Goal: Information Seeking & Learning: Compare options

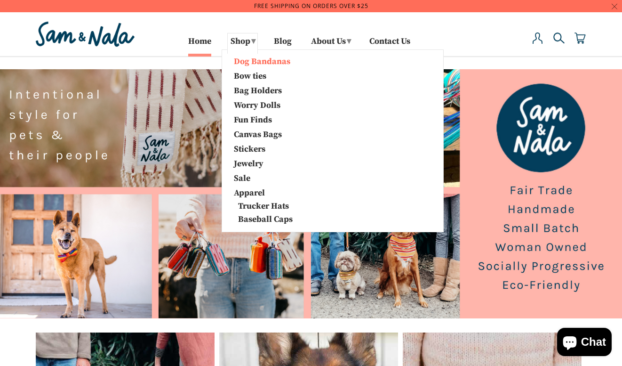
click at [251, 63] on link "Dog Bandanas" at bounding box center [276, 61] width 99 height 12
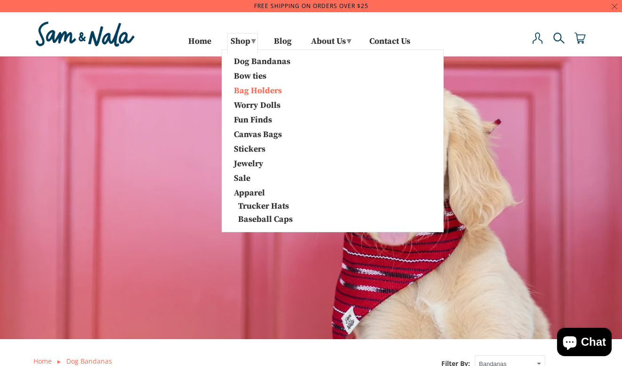
click at [249, 91] on link "Bag Holders" at bounding box center [276, 90] width 99 height 12
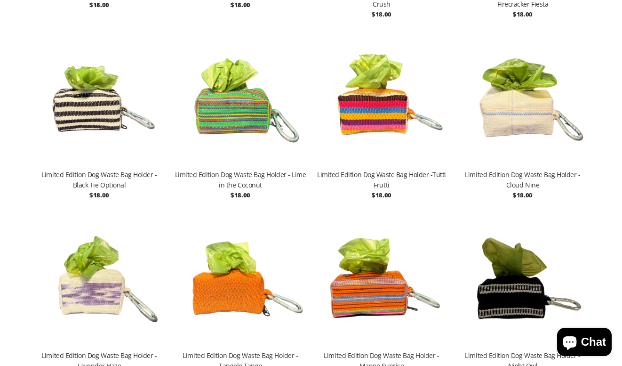
scroll to position [1055, 0]
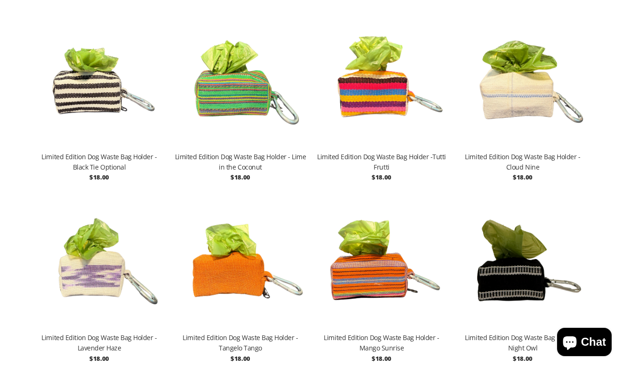
click at [234, 89] on img at bounding box center [241, 80] width 132 height 141
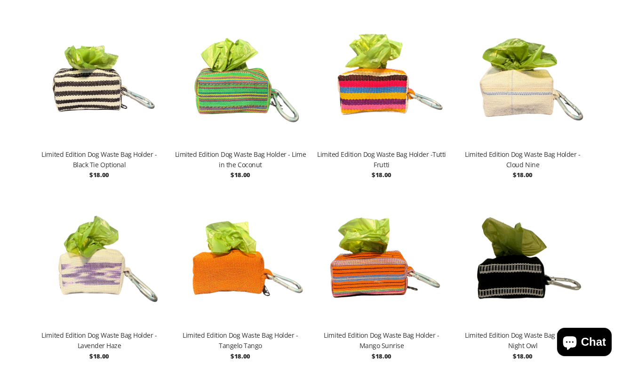
scroll to position [1061, 0]
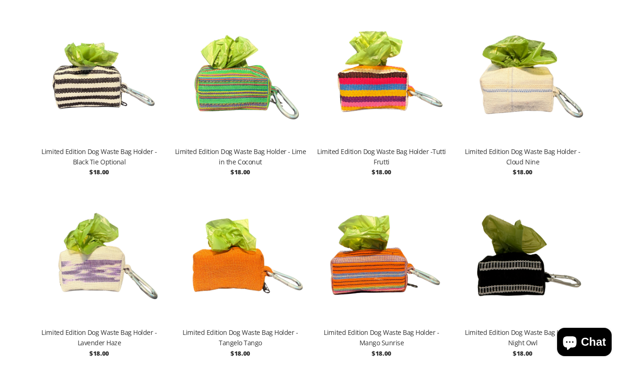
click at [503, 80] on img at bounding box center [523, 75] width 132 height 141
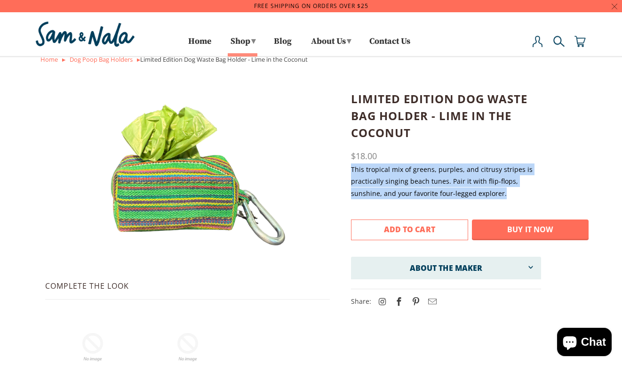
drag, startPoint x: 351, startPoint y: 168, endPoint x: 520, endPoint y: 188, distance: 169.7
click at [520, 188] on p "This tropical mix of greens, purples, and citrusy stripes is practically singin…" at bounding box center [446, 181] width 190 height 36
copy p "This tropical mix of greens, purples, and citrusy stripes is practically singin…"
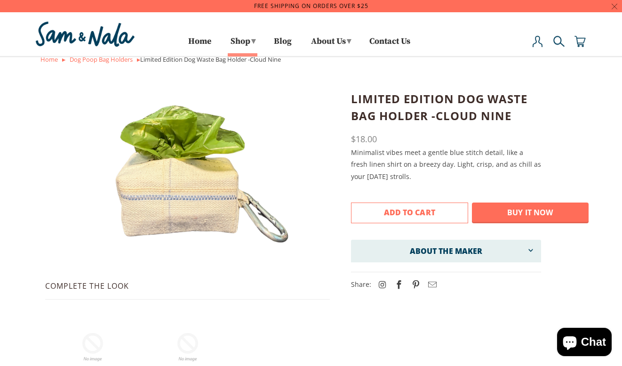
click at [336, 153] on link at bounding box center [187, 172] width 308 height 165
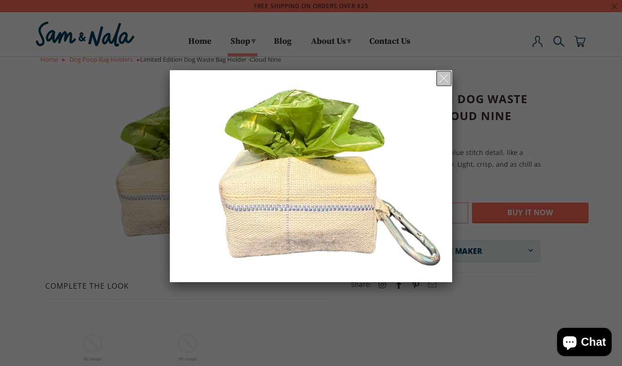
click at [445, 81] on span at bounding box center [444, 77] width 8 height 11
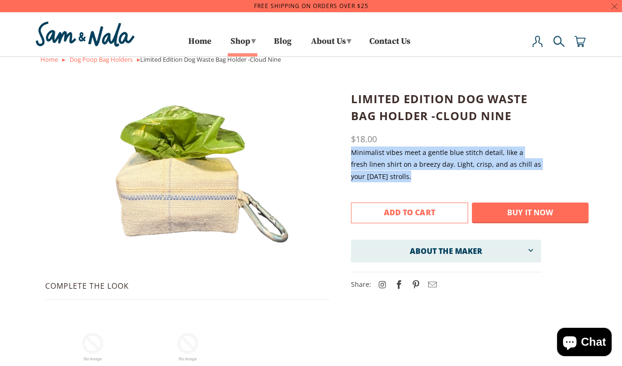
drag, startPoint x: 348, startPoint y: 152, endPoint x: 417, endPoint y: 172, distance: 71.5
click at [416, 173] on div "Complete the Look" at bounding box center [310, 252] width 555 height 325
copy p "Minimalist vibes meet a gentle blue stitch detail, like a fresh linen shirt on …"
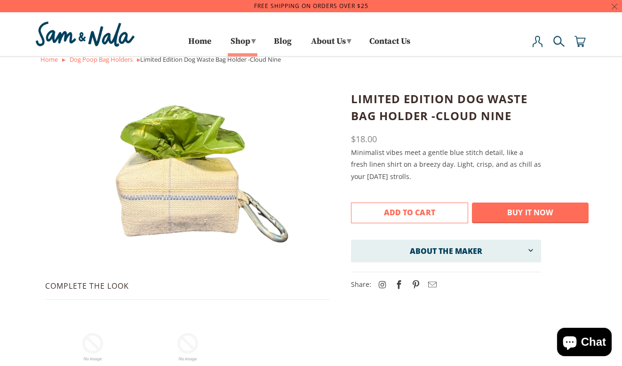
click at [382, 256] on h4 "About the Maker" at bounding box center [446, 250] width 190 height 21
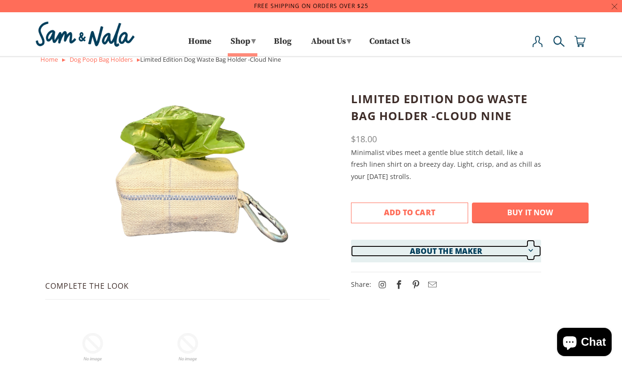
click at [397, 252] on link "About the Maker" at bounding box center [446, 250] width 190 height 11
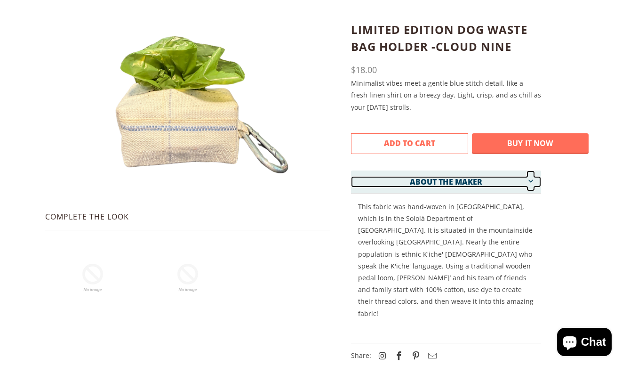
scroll to position [74, 0]
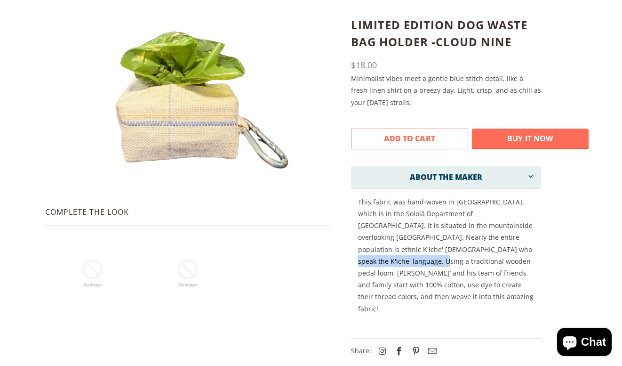
drag, startPoint x: 414, startPoint y: 249, endPoint x: 537, endPoint y: 251, distance: 123.8
click at [537, 251] on div "This fabric was hand-woven in [GEOGRAPHIC_DATA], which is in the Sololá Departm…" at bounding box center [446, 258] width 190 height 140
copy p "traditional wooden pedal loom,"
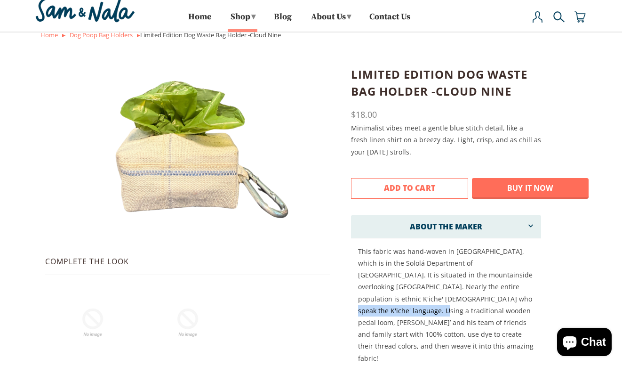
scroll to position [0, 0]
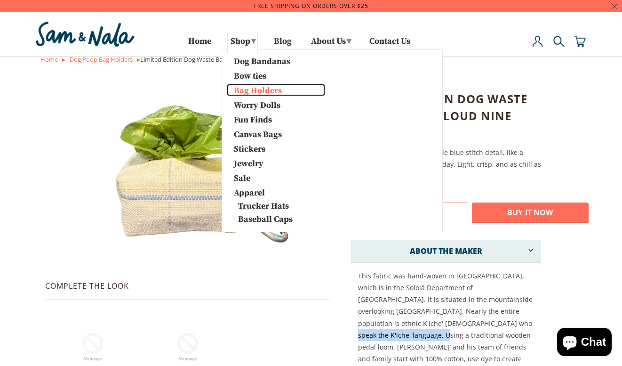
click at [242, 90] on link "Bag Holders" at bounding box center [276, 90] width 98 height 12
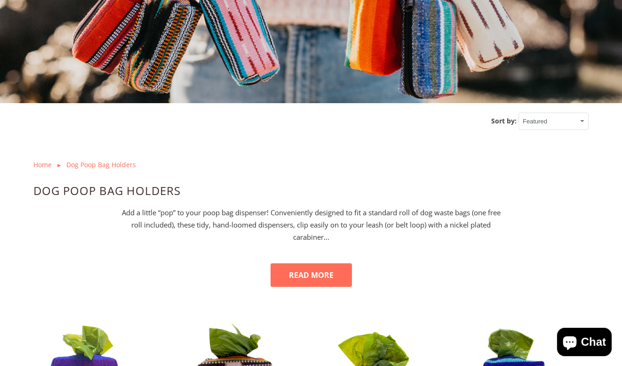
scroll to position [242, 0]
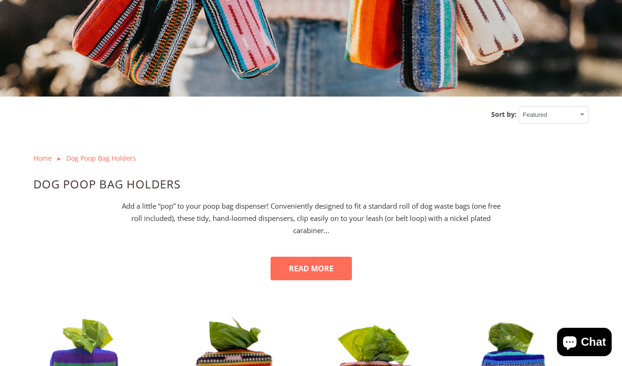
click at [305, 261] on button "READ MORE" at bounding box center [311, 268] width 81 height 24
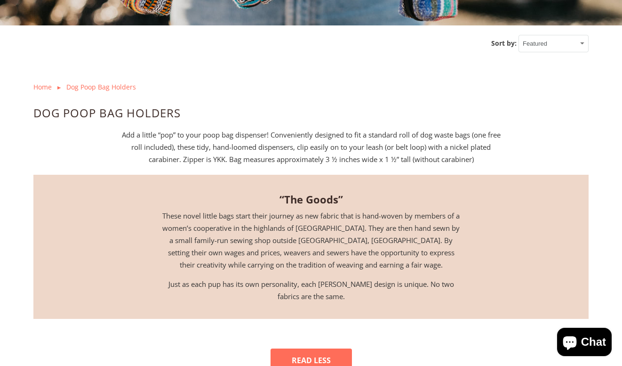
scroll to position [317, 0]
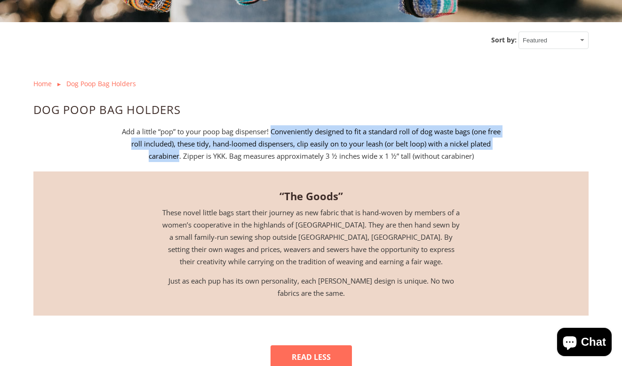
drag, startPoint x: 278, startPoint y: 130, endPoint x: 178, endPoint y: 154, distance: 102.6
click at [178, 154] on span "Add a little “pop” to your poop bag dispenser! Conveniently designed to fit a s…" at bounding box center [311, 144] width 379 height 34
copy span "Conveniently designed to fit a standard roll of dog waste bags (one free roll i…"
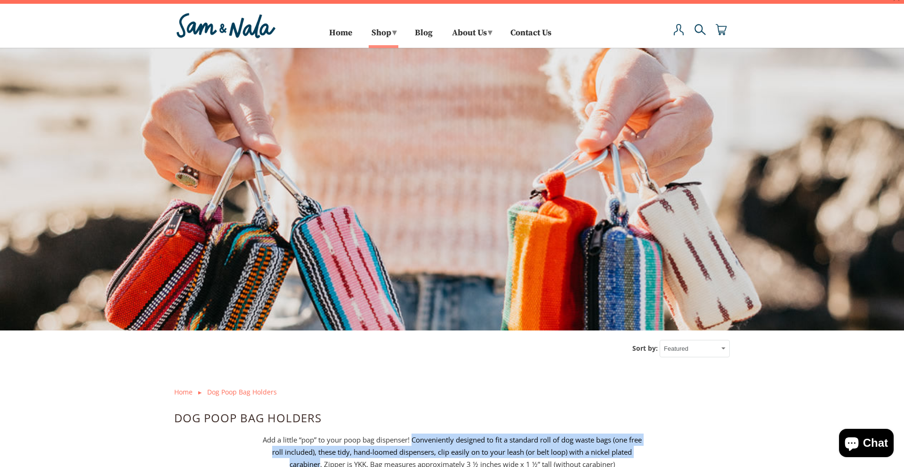
scroll to position [0, 0]
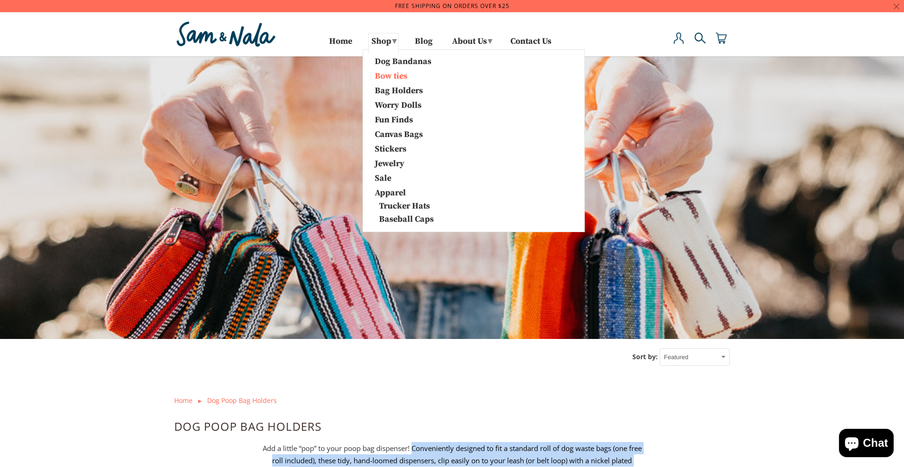
click at [379, 78] on link "Bow ties" at bounding box center [417, 75] width 99 height 12
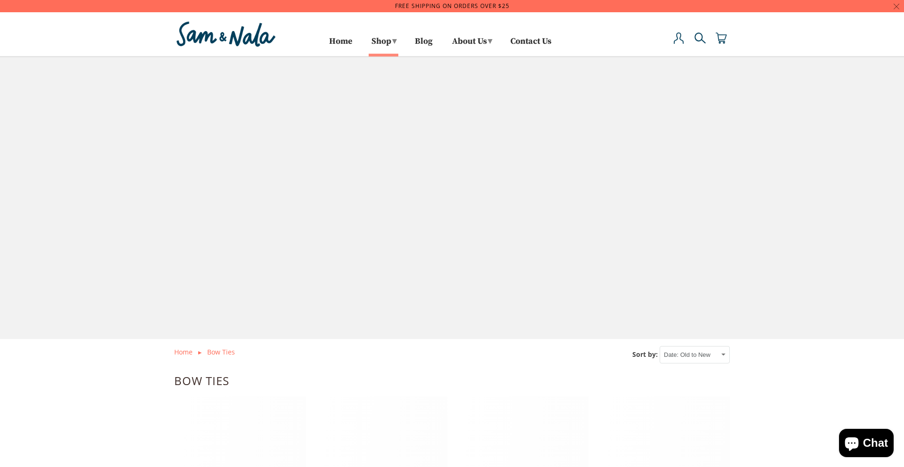
select select "created-ascending"
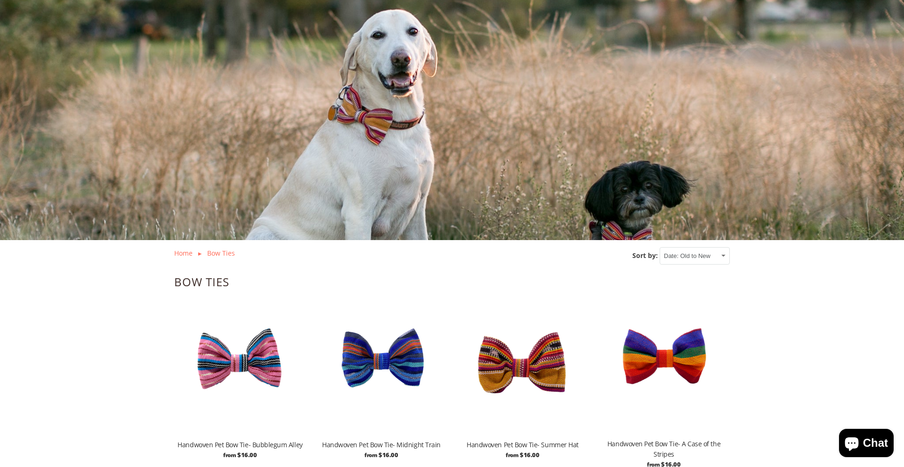
scroll to position [126, 0]
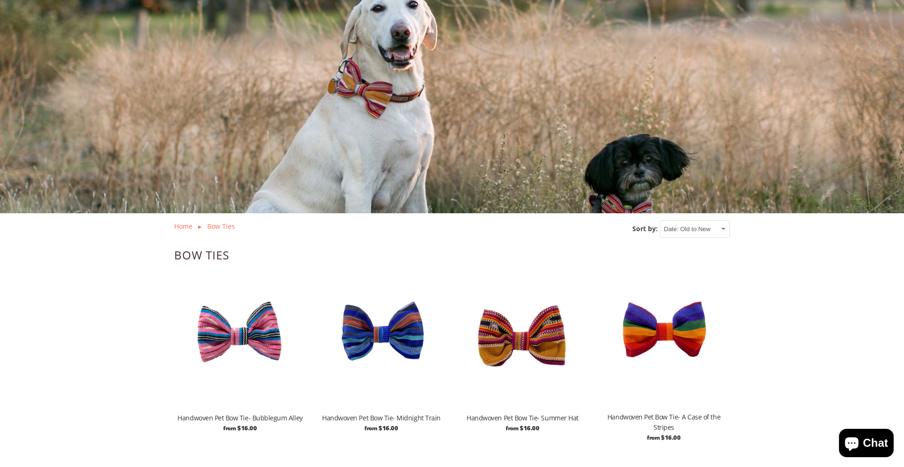
click at [255, 328] on img at bounding box center [240, 341] width 132 height 141
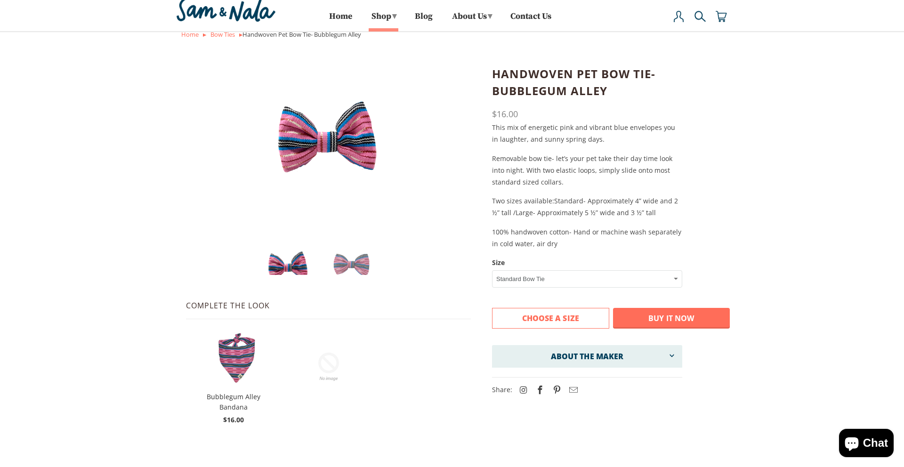
scroll to position [26, 0]
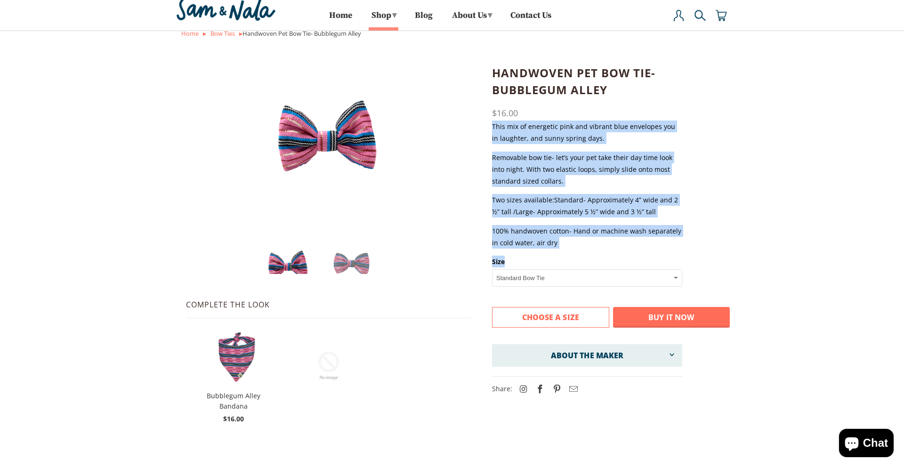
drag, startPoint x: 492, startPoint y: 124, endPoint x: 601, endPoint y: 255, distance: 170.8
click at [601, 255] on div "Bow ties Handwoven Pet Bow Tie- Bubblegum Alley $16.00 $16.00 Notify me when th…" at bounding box center [611, 229] width 238 height 330
copy div "This mix of energetic pink and vibrant blue envelopes you in laughter, and sunn…"
click at [535, 269] on select "Standard Bow Tie Large Bow Tie" at bounding box center [587, 277] width 190 height 17
click at [492, 287] on select "Standard Bow Tie Large Bow Tie" at bounding box center [587, 277] width 190 height 17
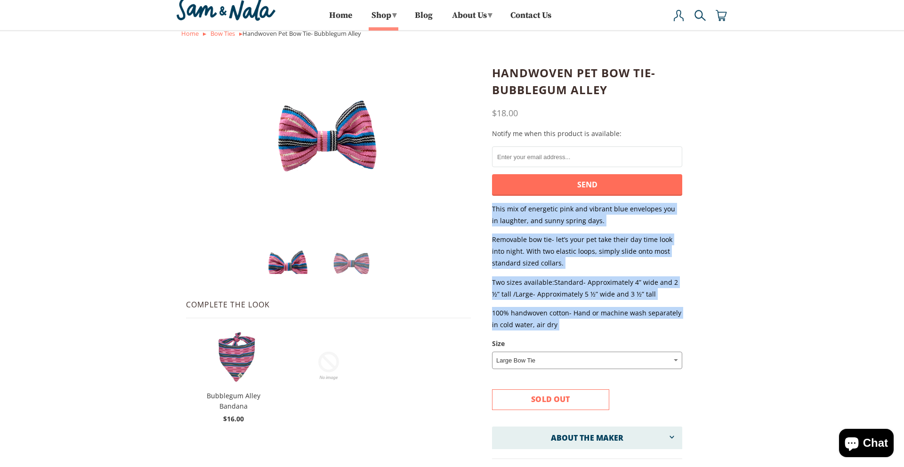
click at [508, 361] on select "Standard Bow Tie Large Bow Tie" at bounding box center [587, 360] width 190 height 17
select select "Standard Bow Tie"
click at [492, 352] on select "Standard Bow Tie Large Bow Tie" at bounding box center [587, 360] width 190 height 17
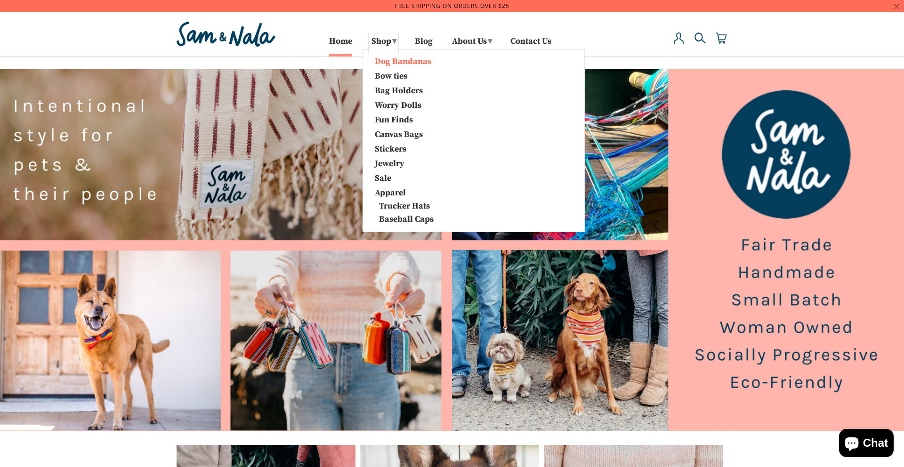
click at [391, 61] on link "Dog Bandanas" at bounding box center [417, 61] width 99 height 12
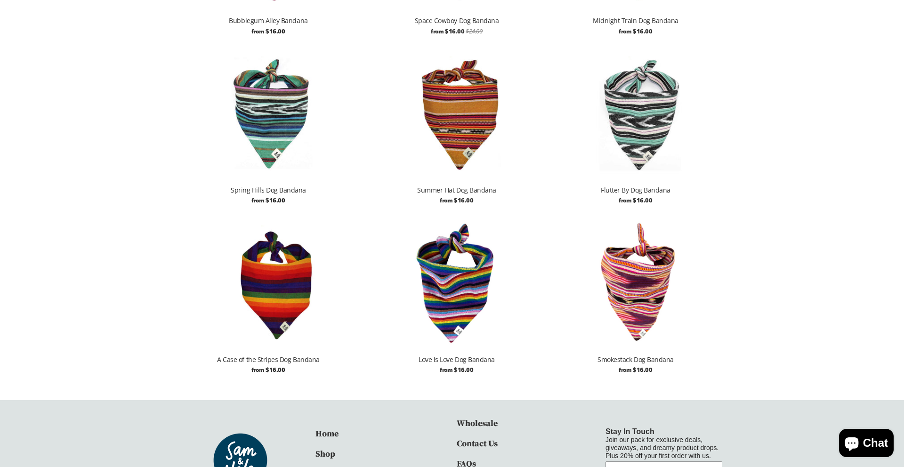
scroll to position [965, 0]
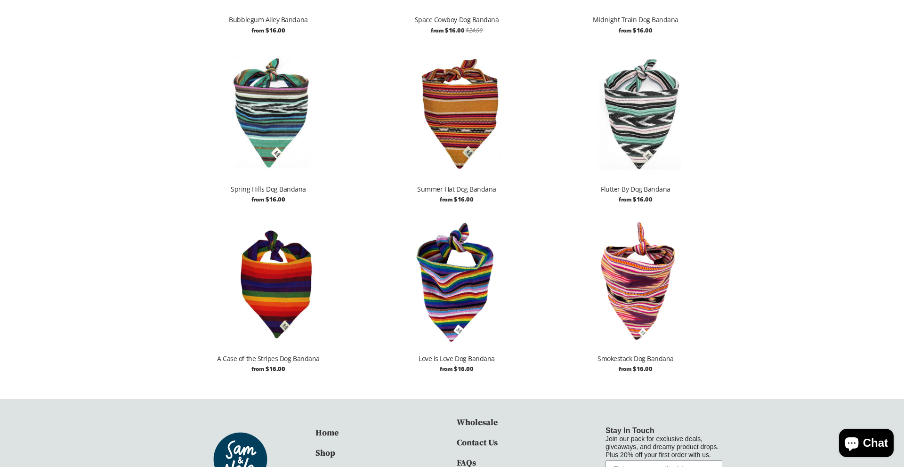
click at [631, 297] on img at bounding box center [635, 280] width 179 height 134
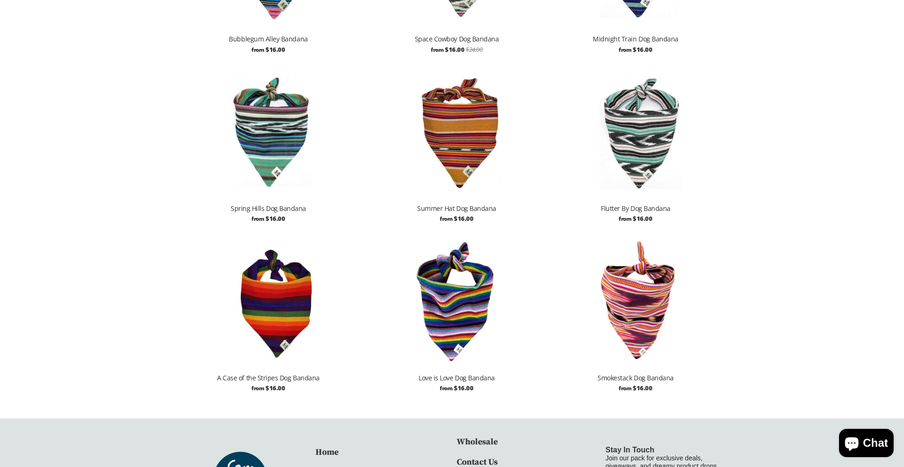
scroll to position [947, 0]
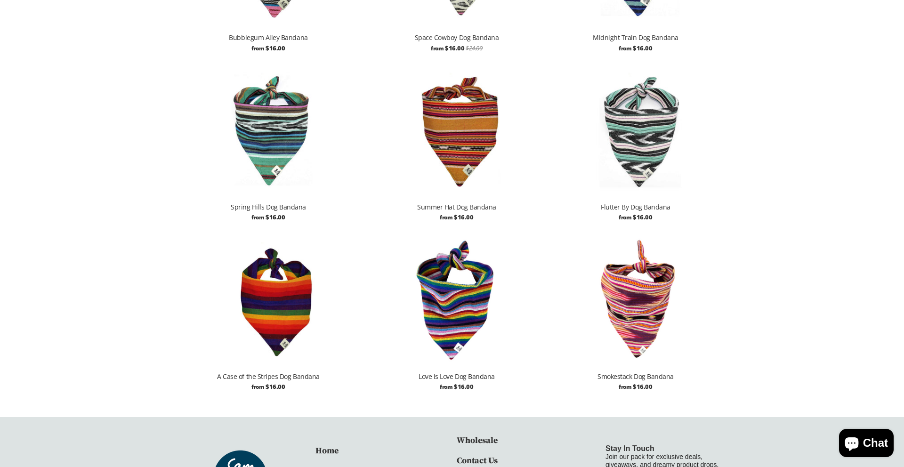
click at [438, 295] on img at bounding box center [456, 298] width 179 height 134
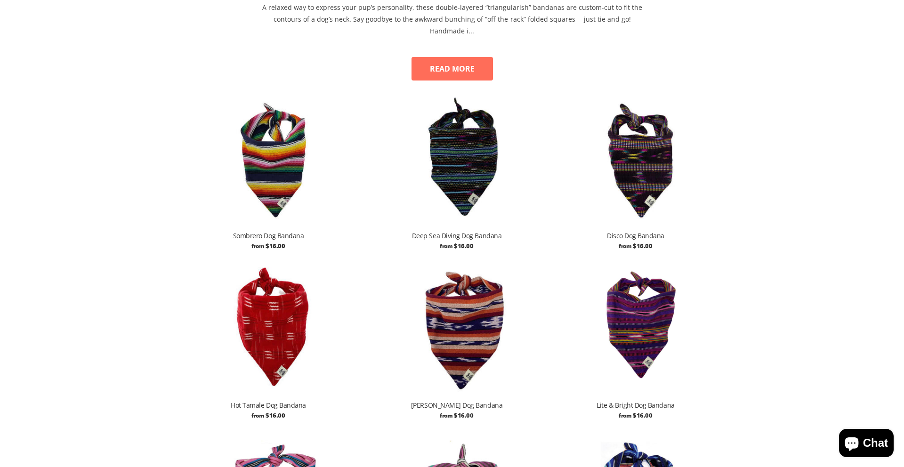
scroll to position [402, 0]
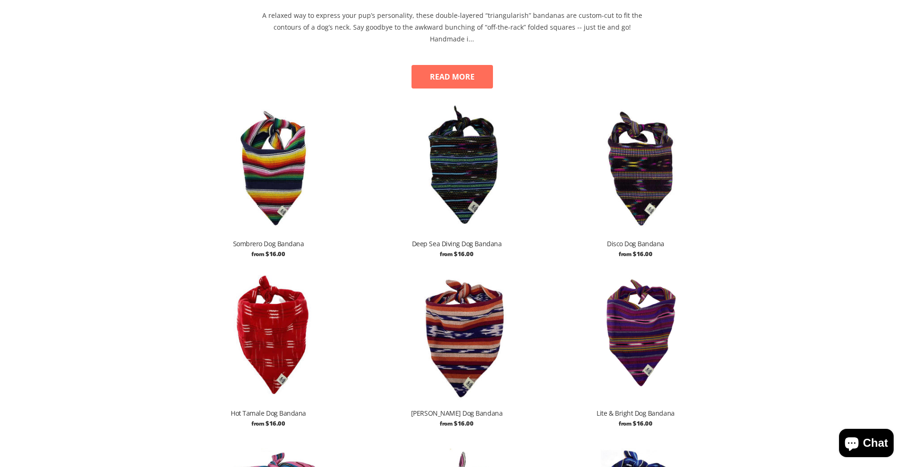
click at [272, 181] on img at bounding box center [268, 165] width 179 height 134
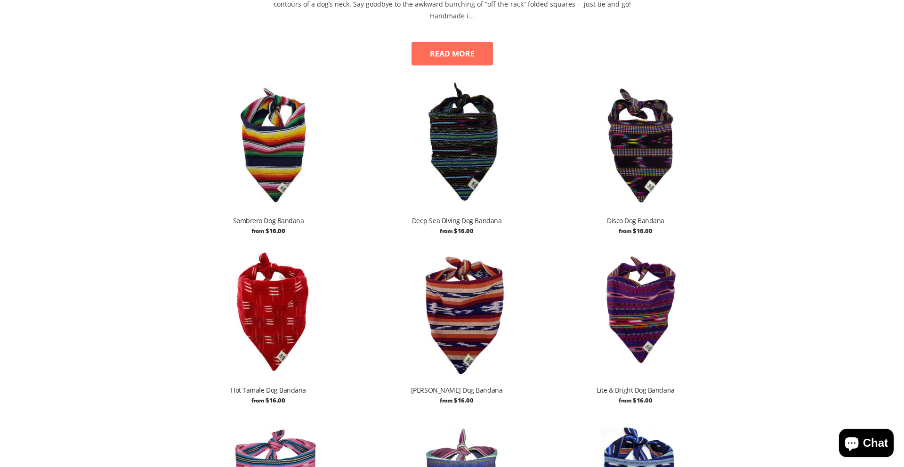
scroll to position [425, 0]
click at [452, 273] on img at bounding box center [456, 312] width 179 height 134
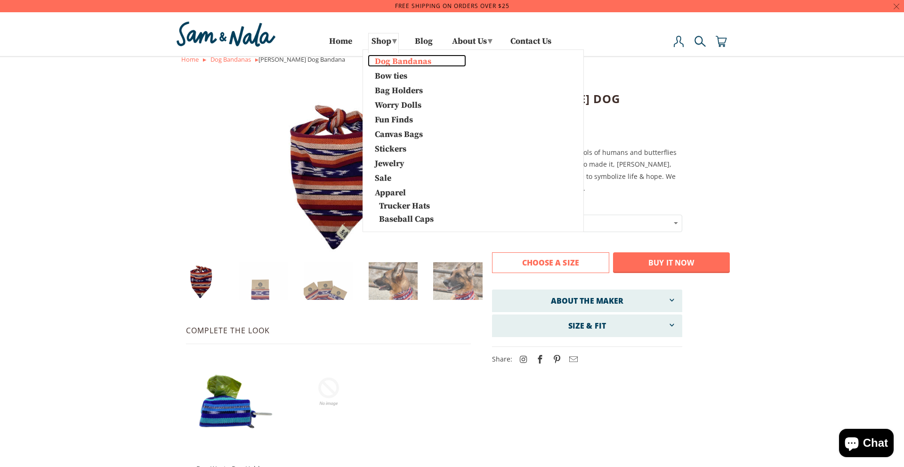
click at [379, 64] on link "Dog Bandanas" at bounding box center [417, 61] width 98 height 12
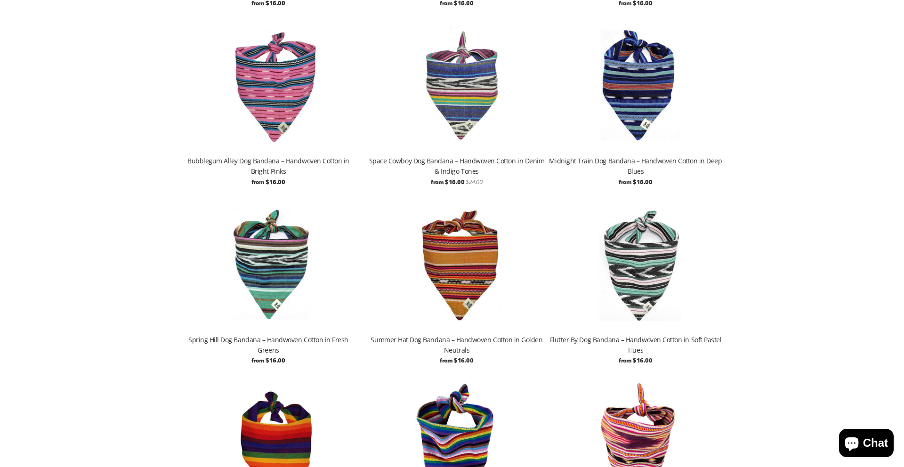
scroll to position [849, 0]
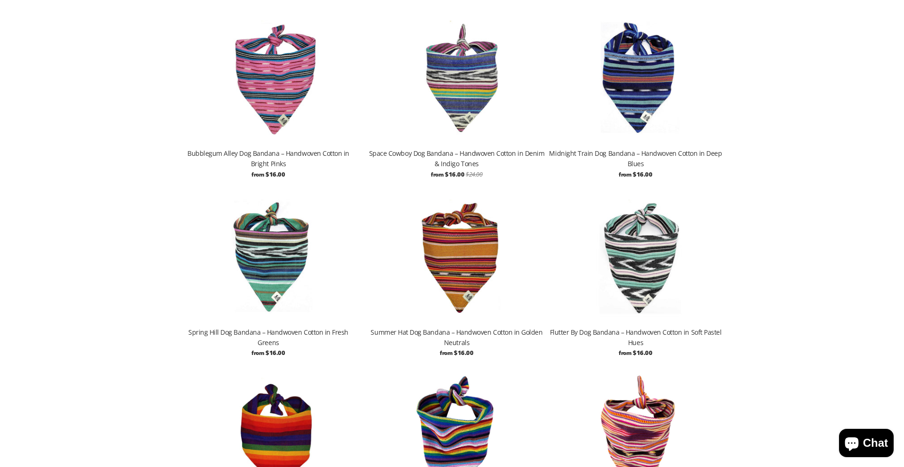
click at [444, 251] on img at bounding box center [456, 255] width 179 height 134
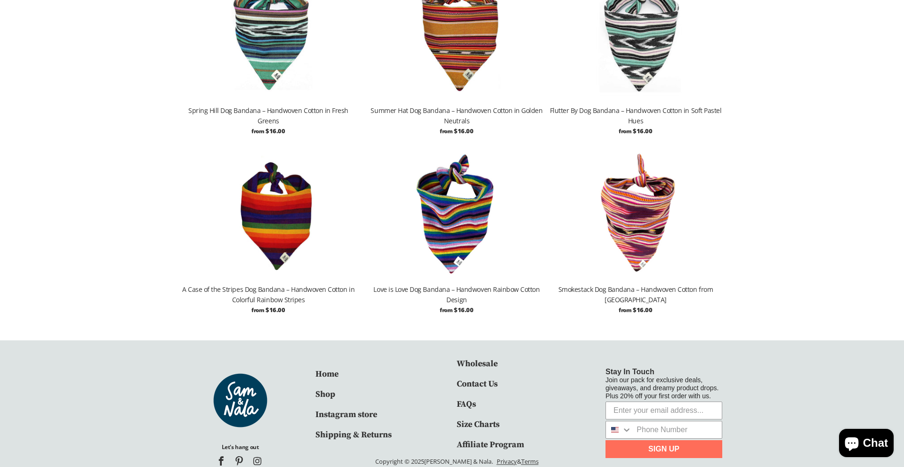
scroll to position [1091, 0]
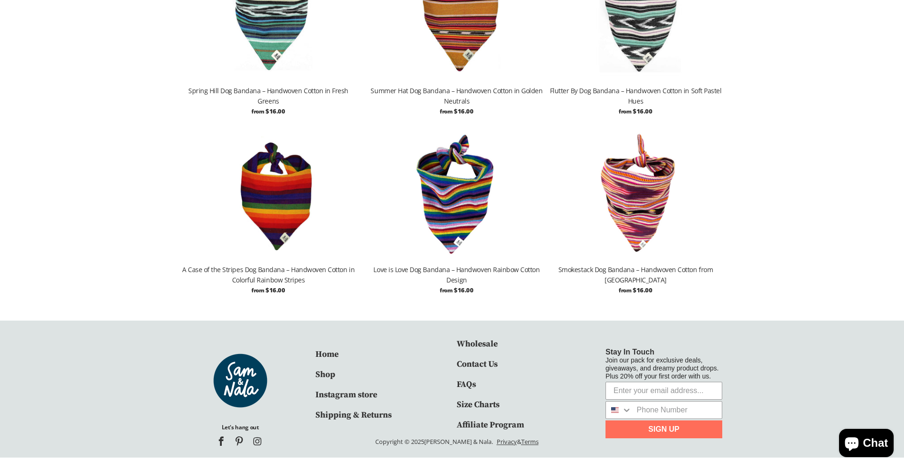
click at [657, 215] on img at bounding box center [635, 192] width 179 height 134
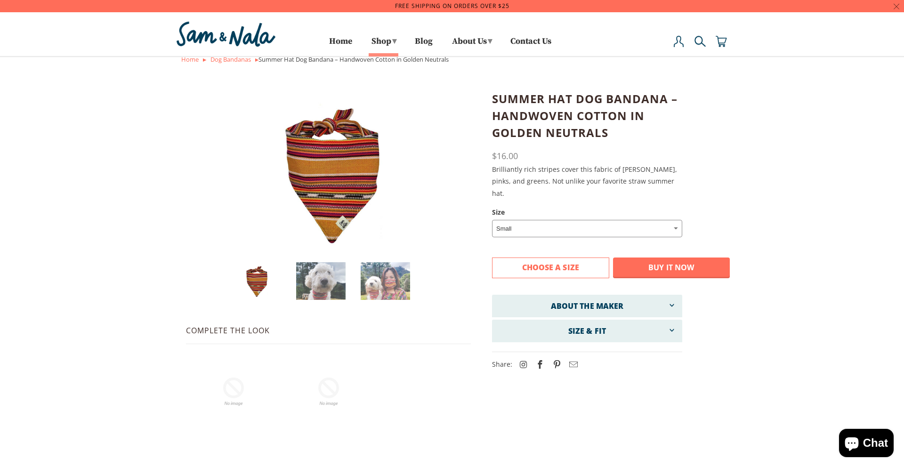
click at [505, 224] on select "Small Medium Large" at bounding box center [587, 228] width 190 height 17
select select "Large"
click at [492, 220] on select "Small Medium Large" at bounding box center [587, 228] width 190 height 17
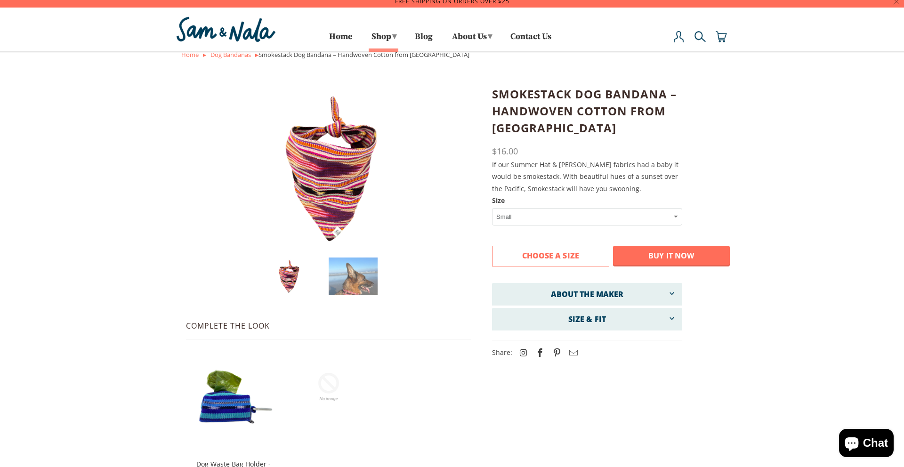
scroll to position [6, 0]
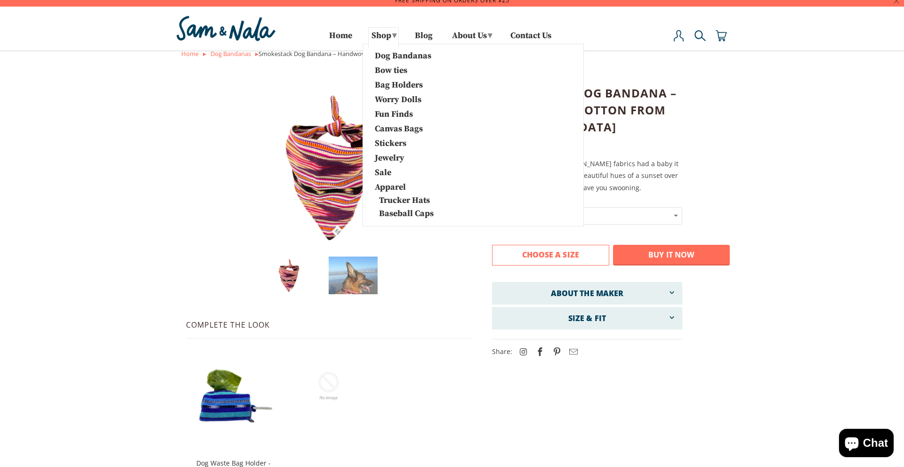
click at [380, 91] on li "Bag Holders" at bounding box center [417, 85] width 108 height 15
click at [380, 88] on link "Bag Holders" at bounding box center [417, 84] width 98 height 12
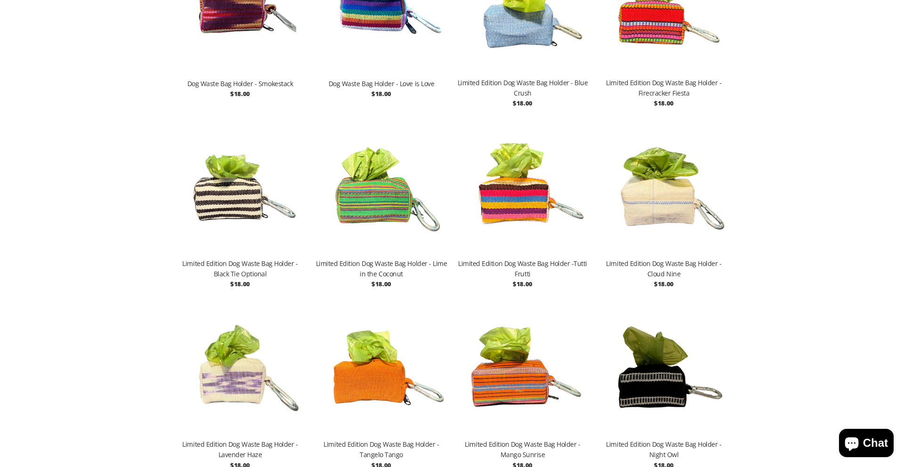
scroll to position [950, 0]
